Goal: Information Seeking & Learning: Learn about a topic

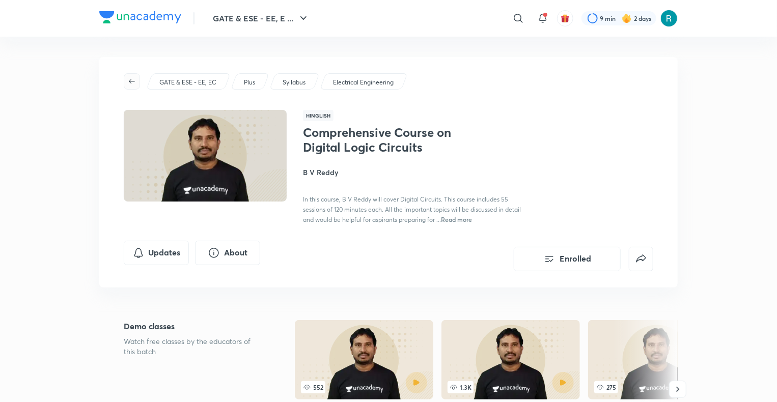
click at [131, 81] on icon "button" at bounding box center [132, 81] width 6 height 5
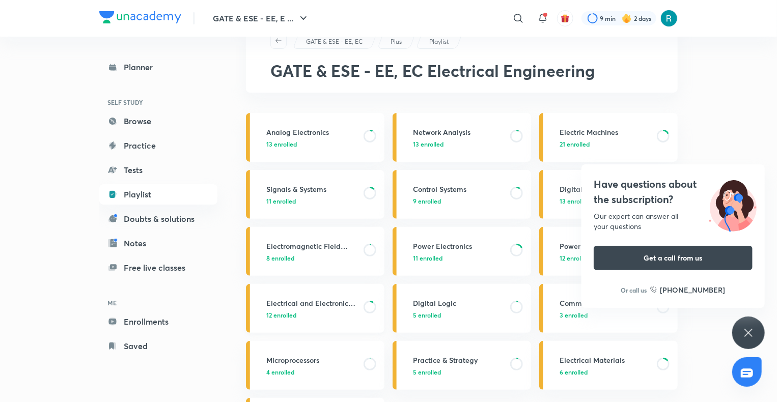
scroll to position [36, 0]
click at [332, 263] on link "Electromagnetic Field Theory 8 enrolled" at bounding box center [315, 252] width 138 height 49
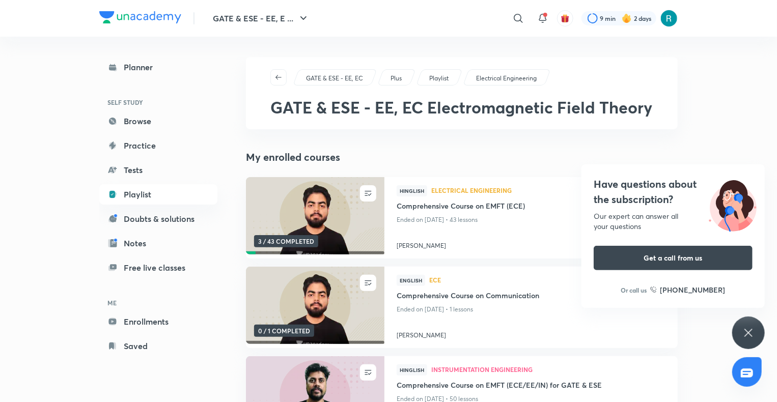
click at [338, 71] on div "GATE & ESE - EE, EC" at bounding box center [335, 77] width 85 height 16
click at [341, 78] on p "GATE & ESE - EE, EC" at bounding box center [334, 78] width 57 height 9
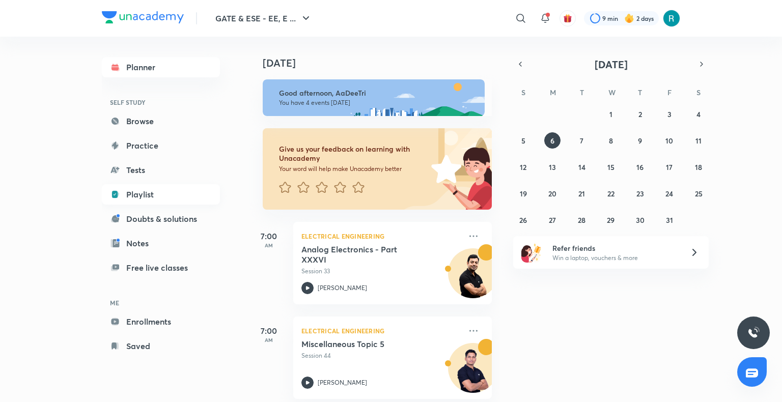
click at [142, 194] on link "Playlist" at bounding box center [161, 194] width 118 height 20
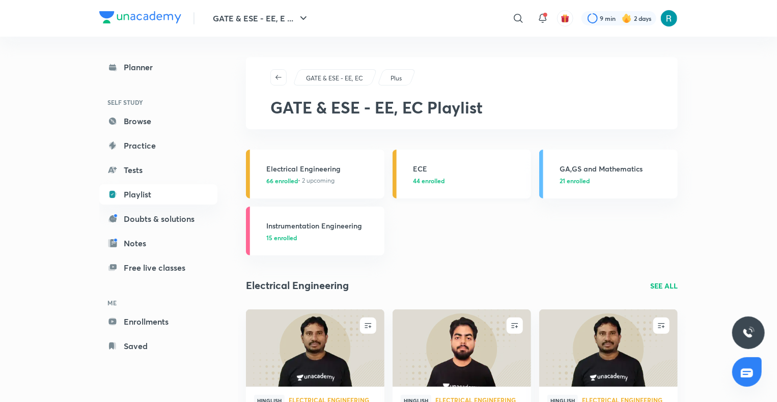
click at [442, 182] on span "44 enrolled" at bounding box center [429, 180] width 32 height 9
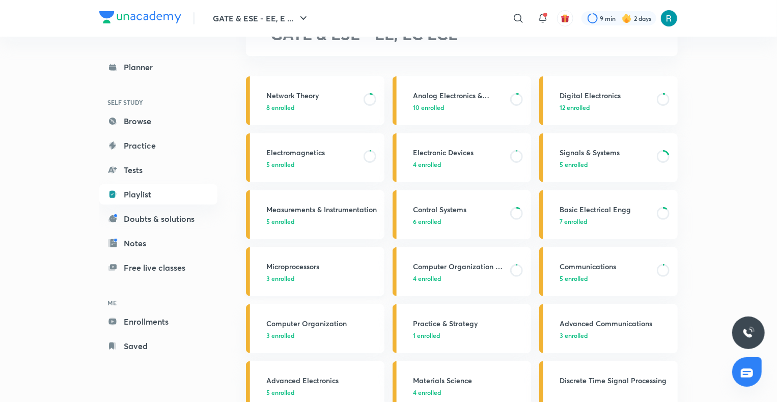
scroll to position [76, 0]
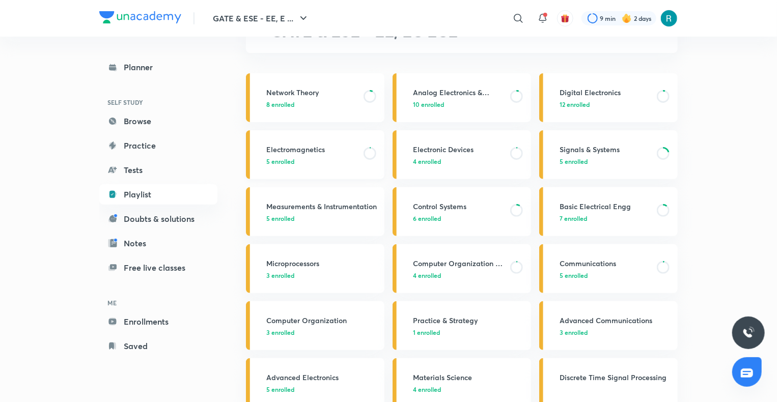
click at [317, 155] on div "Electromagnetics 5 enrolled" at bounding box center [322, 155] width 112 height 22
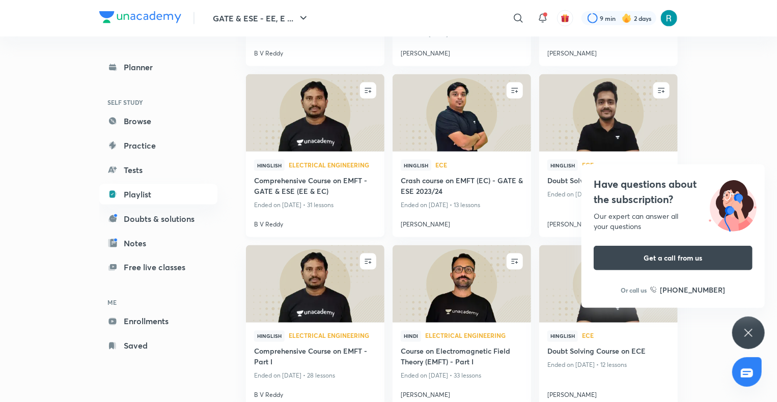
scroll to position [717, 0]
